Goal: Find specific page/section: Find specific page/section

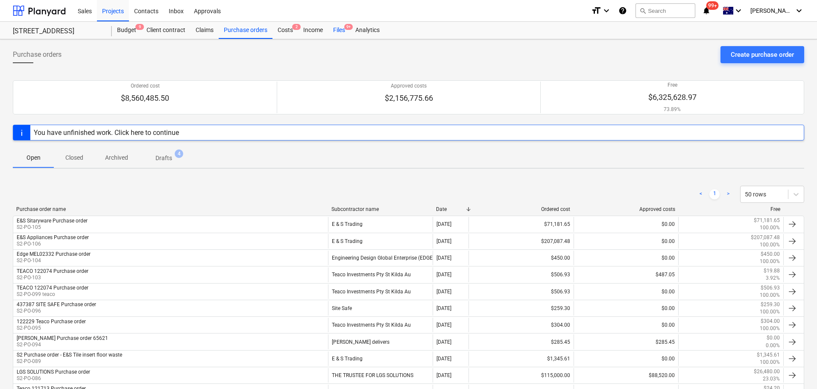
click at [333, 34] on div "Files 9+" at bounding box center [339, 30] width 22 height 17
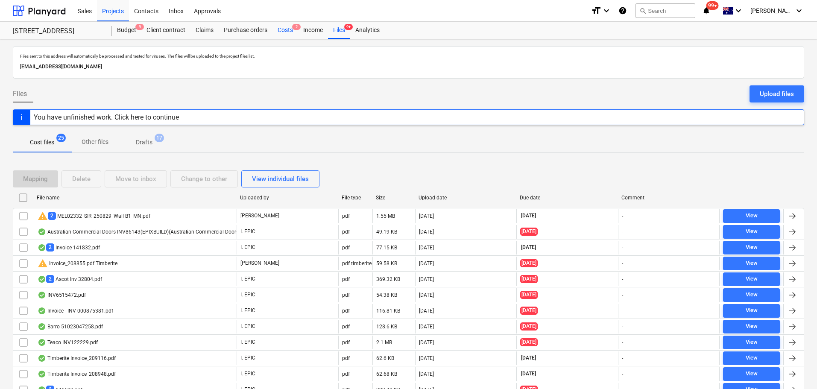
click at [280, 33] on div "Costs 2" at bounding box center [286, 30] width 26 height 17
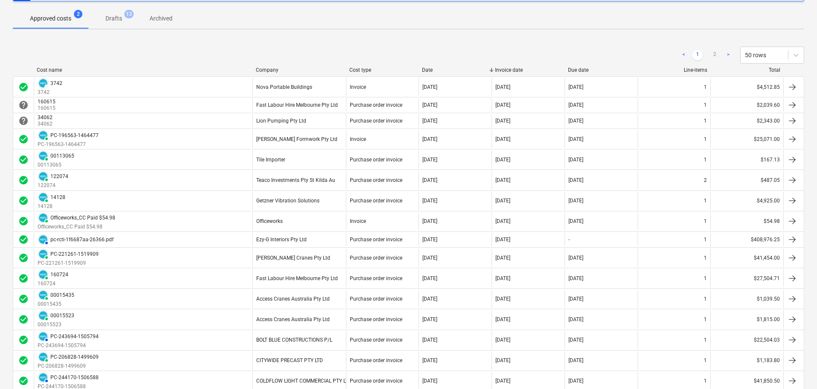
scroll to position [85, 0]
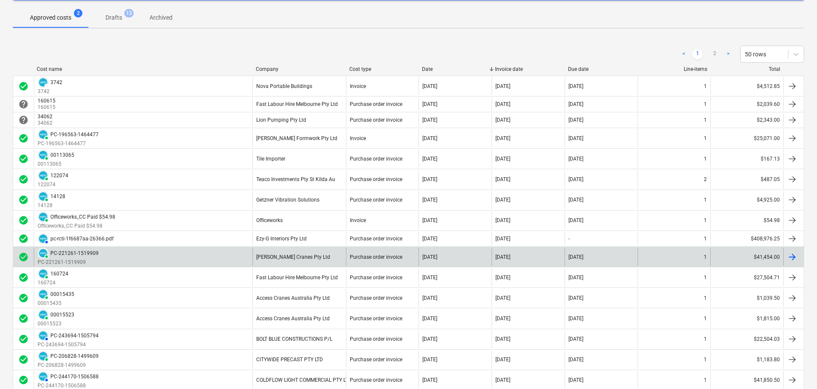
click at [334, 258] on div "[PERSON_NAME] Cranes Pty Ltd" at bounding box center [299, 257] width 94 height 18
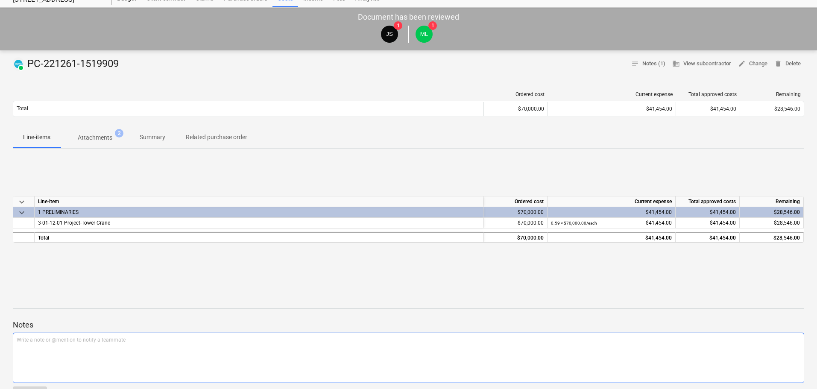
scroll to position [169, 0]
